Goal: Task Accomplishment & Management: Use online tool/utility

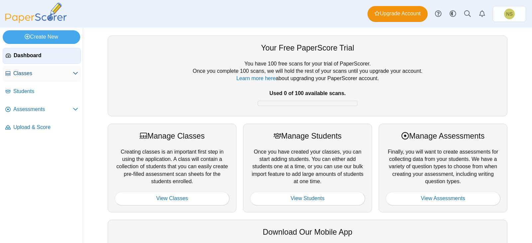
click at [20, 72] on span "Classes" at bounding box center [42, 73] width 59 height 7
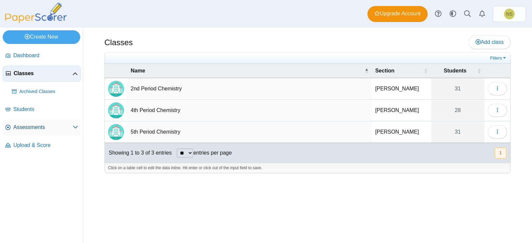
click at [44, 125] on span "Assessments" at bounding box center [42, 127] width 59 height 7
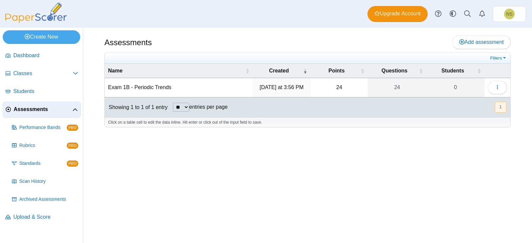
click at [199, 87] on td "Exam 1B - Periodic Trends" at bounding box center [179, 87] width 148 height 19
click at [302, 87] on time "[DATE] at 3:56 PM" at bounding box center [282, 87] width 44 height 6
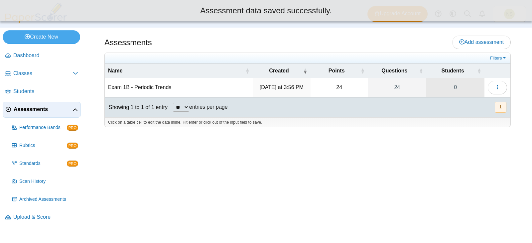
click at [464, 81] on link "0" at bounding box center [455, 87] width 58 height 19
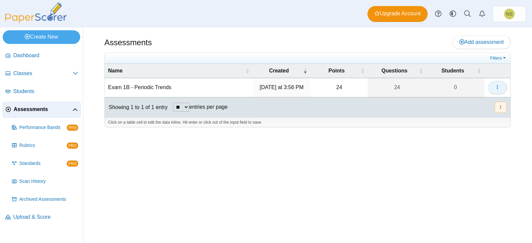
click at [501, 86] on button "button" at bounding box center [497, 87] width 19 height 13
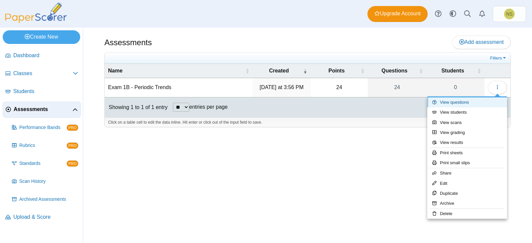
click at [457, 101] on link "View questions" at bounding box center [467, 102] width 80 height 10
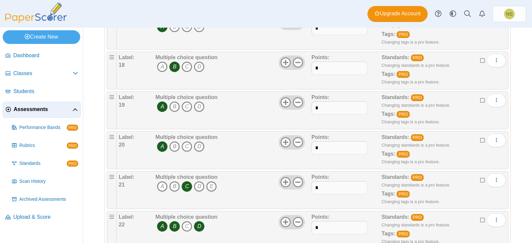
scroll to position [798, 0]
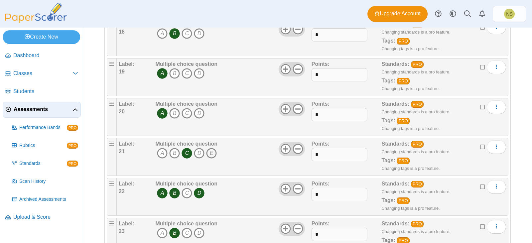
click at [211, 154] on icon "E" at bounding box center [211, 153] width 11 height 11
click at [188, 158] on icon "C" at bounding box center [186, 153] width 11 height 11
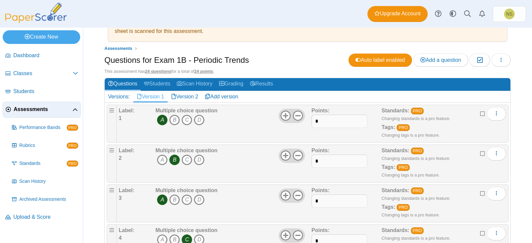
scroll to position [0, 0]
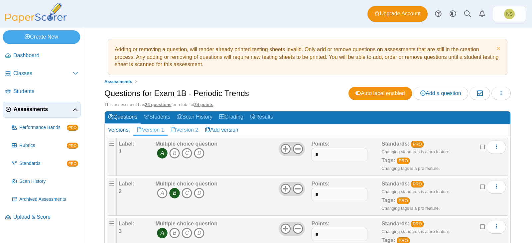
click at [191, 131] on link "Version 2" at bounding box center [184, 129] width 34 height 11
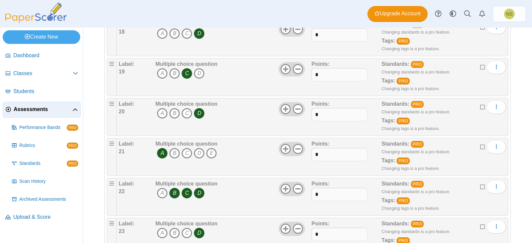
scroll to position [865, 0]
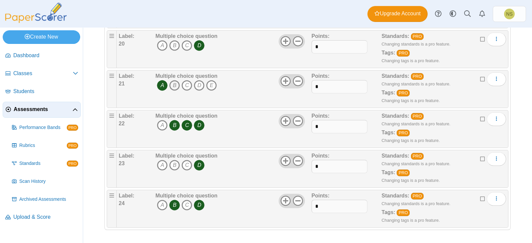
click at [177, 88] on icon "B" at bounding box center [174, 85] width 11 height 11
click at [165, 88] on icon "A" at bounding box center [162, 85] width 11 height 11
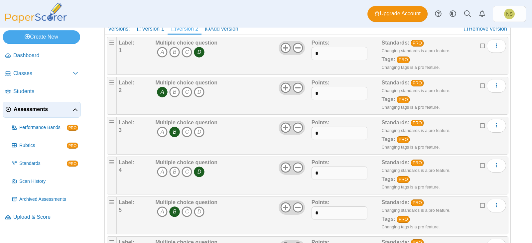
scroll to position [0, 0]
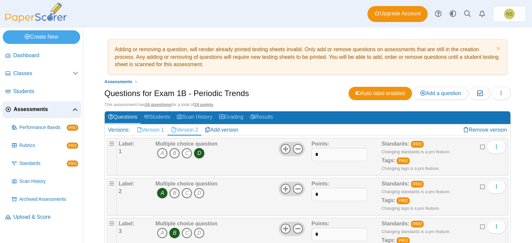
click at [152, 131] on link "Version 1" at bounding box center [150, 129] width 34 height 11
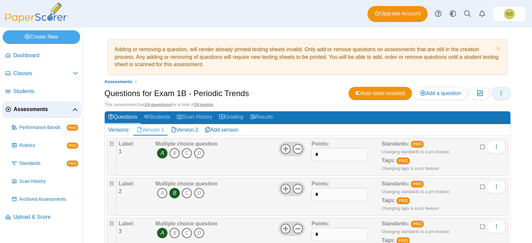
click at [498, 95] on icon "button" at bounding box center [500, 92] width 5 height 5
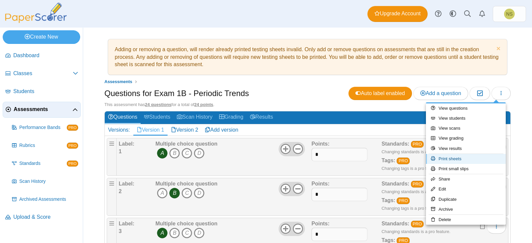
click at [469, 161] on link "Print sheets" at bounding box center [466, 159] width 80 height 10
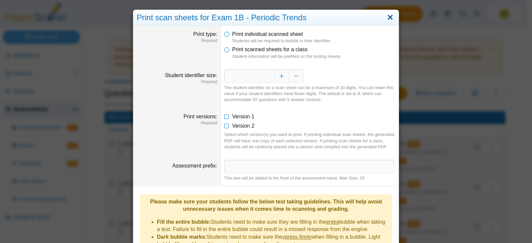
click at [392, 12] on link "Close" at bounding box center [390, 17] width 10 height 11
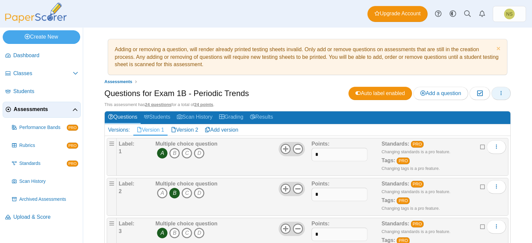
click at [492, 91] on button "button" at bounding box center [500, 93] width 19 height 13
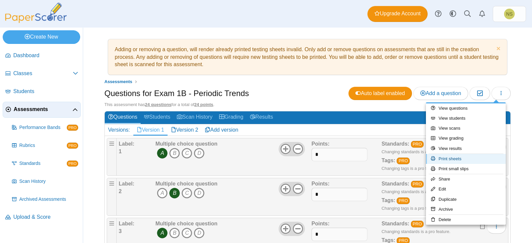
click at [467, 161] on link "Print sheets" at bounding box center [466, 159] width 80 height 10
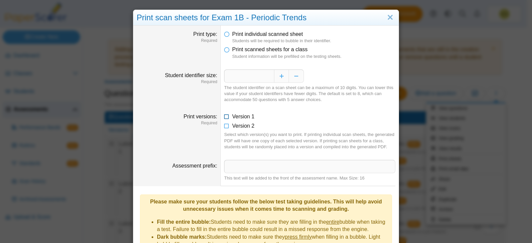
click at [224, 116] on icon at bounding box center [226, 115] width 5 height 5
click at [224, 124] on icon at bounding box center [226, 124] width 5 height 5
click at [227, 48] on li "Print scanned sheets for a class Student information will be prefilled on the t…" at bounding box center [309, 53] width 171 height 14
click at [224, 51] on icon at bounding box center [226, 48] width 5 height 5
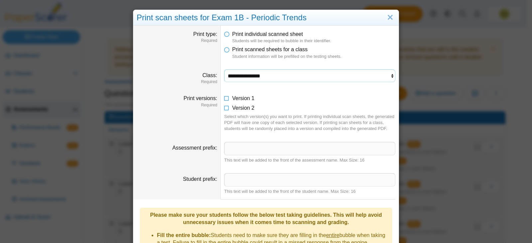
click at [270, 75] on select "**********" at bounding box center [309, 75] width 171 height 13
click at [224, 69] on select "**********" at bounding box center [309, 75] width 171 height 13
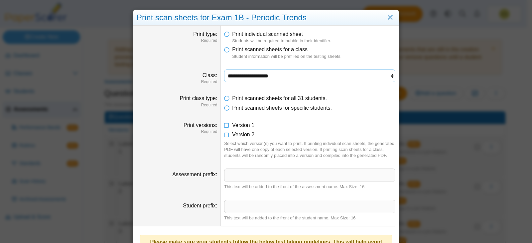
click at [285, 77] on select "**********" at bounding box center [309, 75] width 171 height 13
click at [224, 69] on select "**********" at bounding box center [309, 75] width 171 height 13
click at [288, 78] on select "**********" at bounding box center [309, 75] width 171 height 13
select select "**********"
click at [224, 69] on select "**********" at bounding box center [309, 75] width 171 height 13
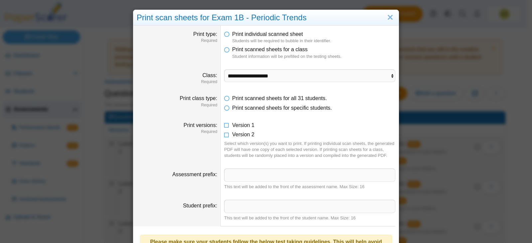
click at [227, 38] on li "Print individual scanned sheet Students will be required to bubble in their ide…" at bounding box center [309, 38] width 171 height 14
click at [225, 34] on icon at bounding box center [226, 33] width 5 height 5
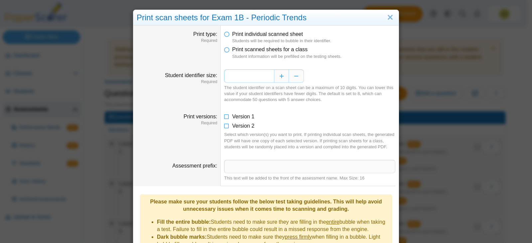
scroll to position [100, 0]
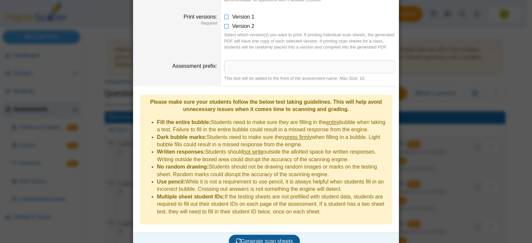
click at [255, 238] on span "Generate scan sheets" at bounding box center [264, 241] width 57 height 6
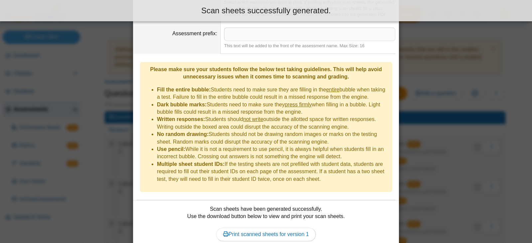
scroll to position [174, 0]
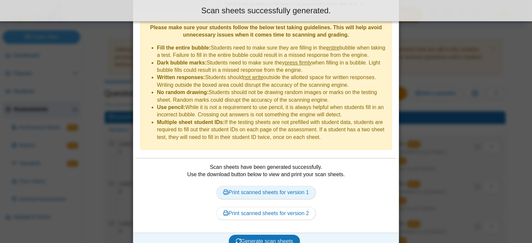
click at [268, 186] on link "Print scanned sheets for version 1" at bounding box center [266, 192] width 100 height 13
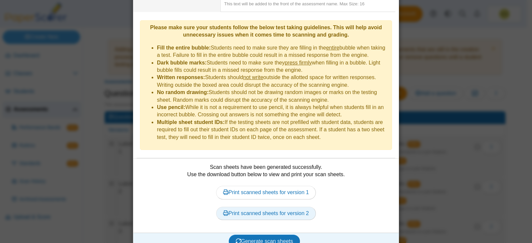
click at [299, 207] on link "Print scanned sheets for version 2" at bounding box center [266, 213] width 100 height 13
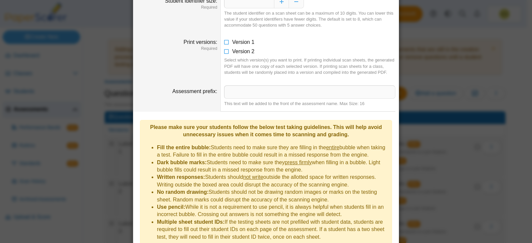
scroll to position [0, 0]
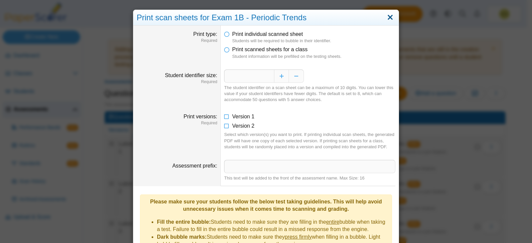
click at [390, 22] on link "Close" at bounding box center [390, 17] width 10 height 11
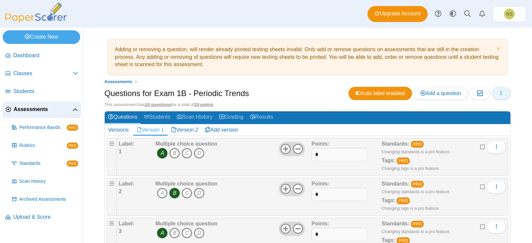
click at [498, 95] on icon "button" at bounding box center [500, 92] width 5 height 5
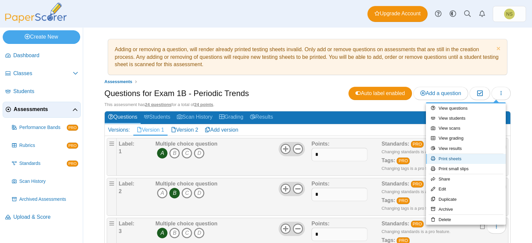
click at [465, 159] on link "Print sheets" at bounding box center [466, 159] width 80 height 10
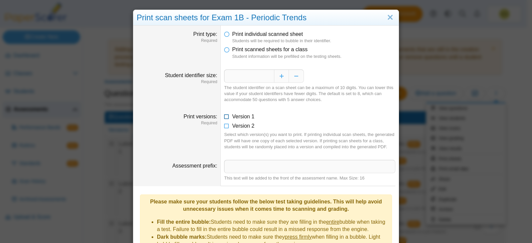
click at [225, 118] on icon at bounding box center [226, 115] width 5 height 5
click at [225, 124] on icon at bounding box center [226, 124] width 5 height 5
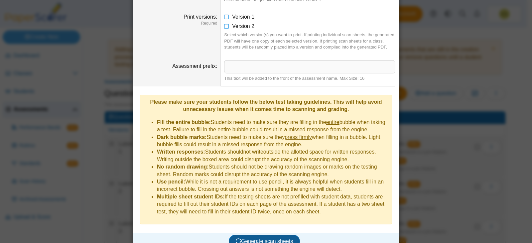
click at [267, 236] on button "Generate scan sheets" at bounding box center [264, 241] width 71 height 13
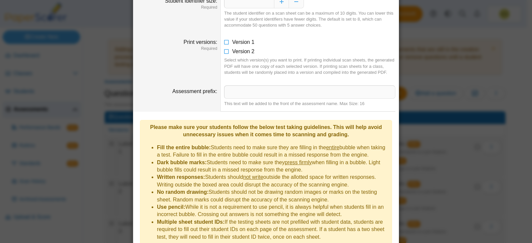
scroll to position [8, 0]
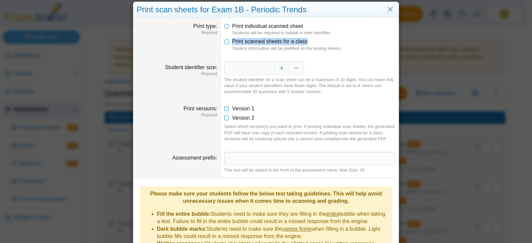
drag, startPoint x: 222, startPoint y: 44, endPoint x: 221, endPoint y: 49, distance: 5.7
click at [221, 49] on dd "Print individual scanned sheet Students will be required to bubble in their ide…" at bounding box center [310, 37] width 178 height 39
click at [224, 45] on li "Print scanned sheets for a class Student information will be prefilled on the t…" at bounding box center [309, 45] width 171 height 14
click at [224, 43] on icon at bounding box center [226, 40] width 5 height 5
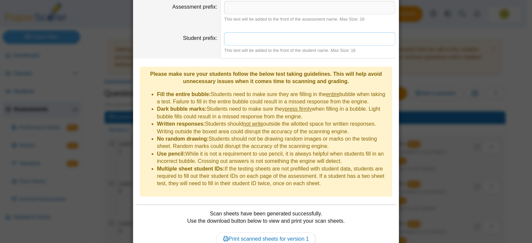
scroll to position [187, 0]
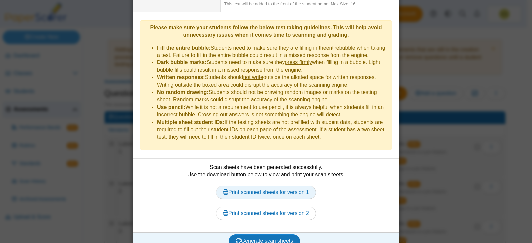
click at [256, 186] on link "Print scanned sheets for version 1" at bounding box center [266, 192] width 100 height 13
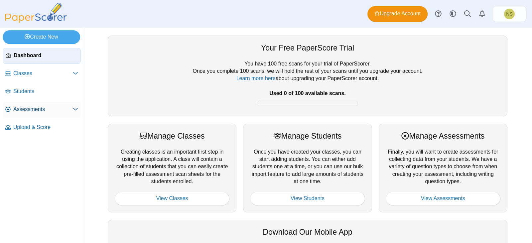
click at [67, 111] on span "Assessments" at bounding box center [42, 109] width 59 height 7
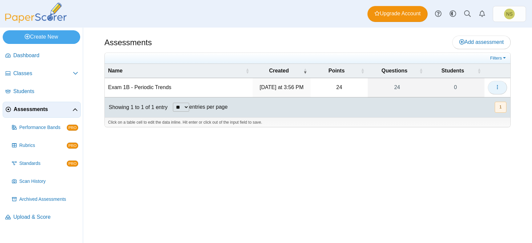
click at [497, 87] on use "button" at bounding box center [496, 87] width 1 height 4
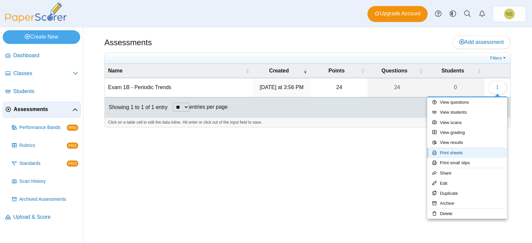
click at [455, 154] on link "Print sheets" at bounding box center [467, 153] width 80 height 10
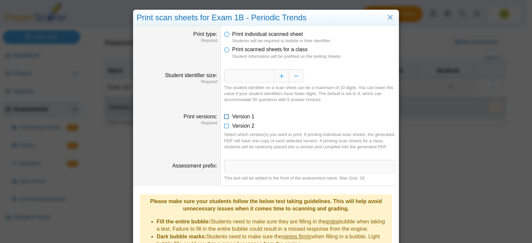
click at [226, 114] on icon at bounding box center [226, 115] width 5 height 5
click at [224, 129] on li "Version 2" at bounding box center [309, 125] width 171 height 7
click at [224, 124] on icon at bounding box center [226, 124] width 5 height 5
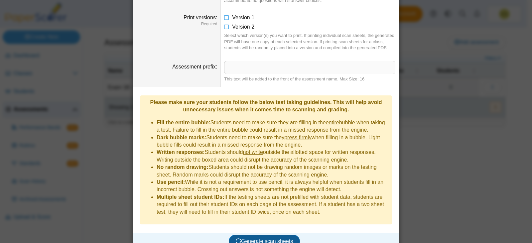
click at [273, 238] on span "Generate scan sheets" at bounding box center [264, 241] width 57 height 6
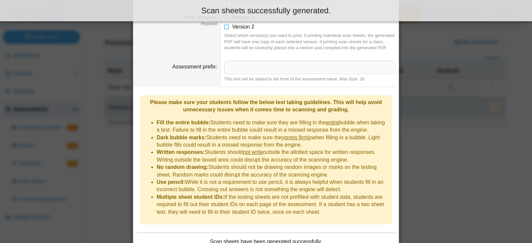
scroll to position [165, 0]
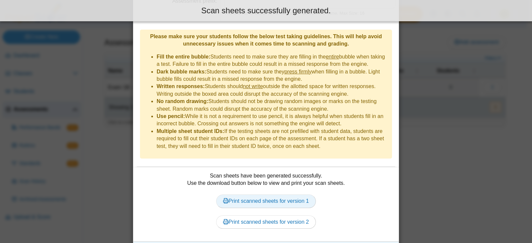
click at [292, 194] on link "Print scanned sheets for version 1" at bounding box center [266, 200] width 100 height 13
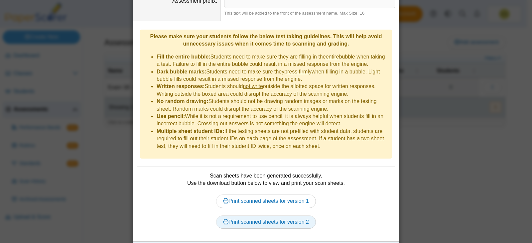
click at [253, 215] on link "Print scanned sheets for version 2" at bounding box center [266, 221] width 100 height 13
